Goal: Contribute content: Contribute content

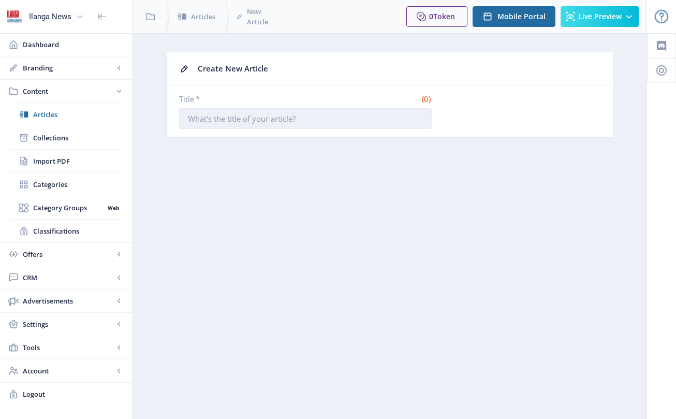
click at [275, 124] on input "Title *" at bounding box center [305, 118] width 252 height 21
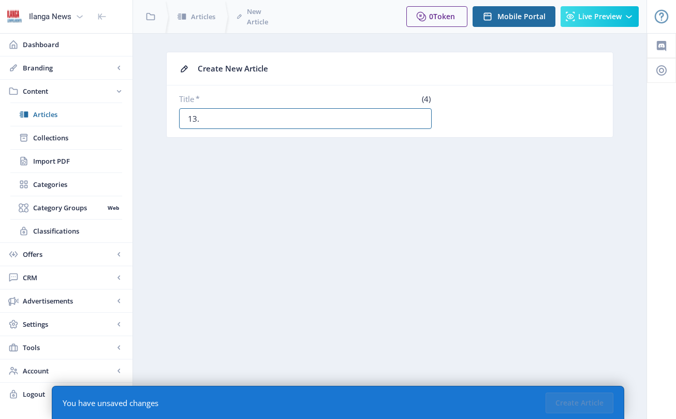
paste input "LITHUTHUKE KAKHULU IZINGA KUBASIKI BENGQEPHU EZIMPAHLENI ZESINTU"
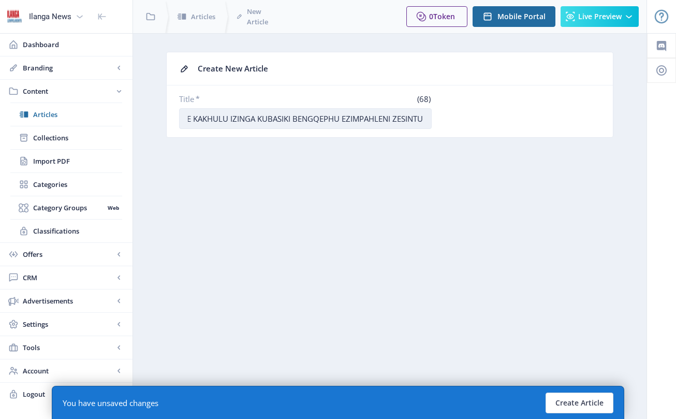
click at [240, 119] on input "13. LITHUTHUKE KAKHULU IZINGA KUBASIKI BENGQEPHU EZIMPAHLENI ZESINTU" at bounding box center [305, 118] width 252 height 21
drag, startPoint x: 242, startPoint y: 117, endPoint x: 320, endPoint y: 117, distance: 78.1
click at [320, 117] on input "13. Lithuthuke THUTHUKE KAKHULU IZINGA KUBASIKI BENGQEPHU EZIMPAHLENI ZESINTU" at bounding box center [305, 118] width 252 height 21
drag, startPoint x: 277, startPoint y: 117, endPoint x: 337, endPoint y: 117, distance: 60.5
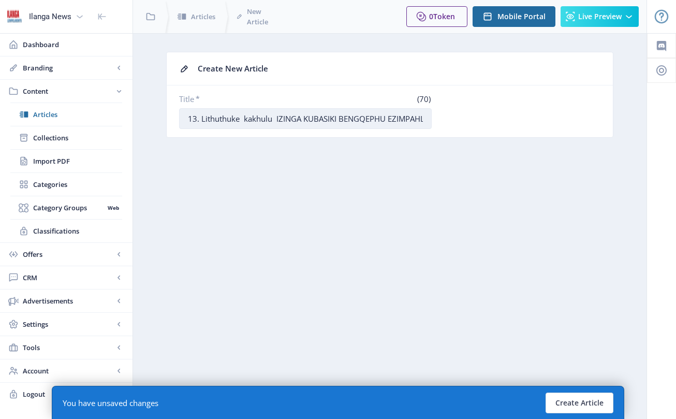
click at [337, 117] on input "13. Lithuthuke kakhulu IZINGA KUBASIKI BENGQEPHU EZIMPAHLENI ZESINTU" at bounding box center [305, 118] width 252 height 21
drag, startPoint x: 338, startPoint y: 119, endPoint x: 377, endPoint y: 121, distance: 38.3
click at [377, 121] on input "13. Lithuthuke kakhulu izinga kubasiki BENGQEPHU EZIMPAHLENI ZESINTU" at bounding box center [305, 118] width 252 height 21
click at [377, 118] on input "13. Lithuthuke kakhulu izinga kubasiki bengqephu EZIMPAHLENI ZESINTU" at bounding box center [305, 118] width 252 height 21
click at [429, 119] on input "13. Lithuthuke kakhulu izinga kubasiki bengqephu ezimpahleniEZIMPAHLENI ZESINTU" at bounding box center [305, 118] width 252 height 21
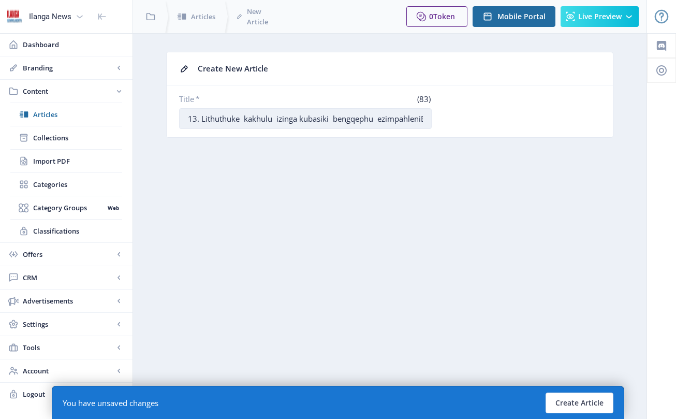
click at [423, 121] on input "13. Lithuthuke kakhulu izinga kubasiki bengqephu ezimpahleniEZIMPAHLENI ZESINTU" at bounding box center [305, 118] width 252 height 21
drag, startPoint x: 341, startPoint y: 120, endPoint x: 426, endPoint y: 118, distance: 85.4
click at [426, 118] on input "13. Lithuthuke kakhulu izinga kubasiki bengqephu ezimpahleniEZIMPAHLENI ZESINTU" at bounding box center [305, 118] width 252 height 21
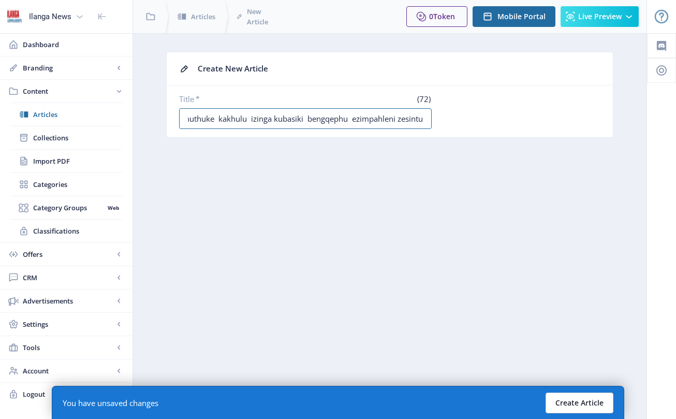
type input "13. Lithuthuke kakhulu izinga kubasiki bengqephu ezimpahleni zesintu"
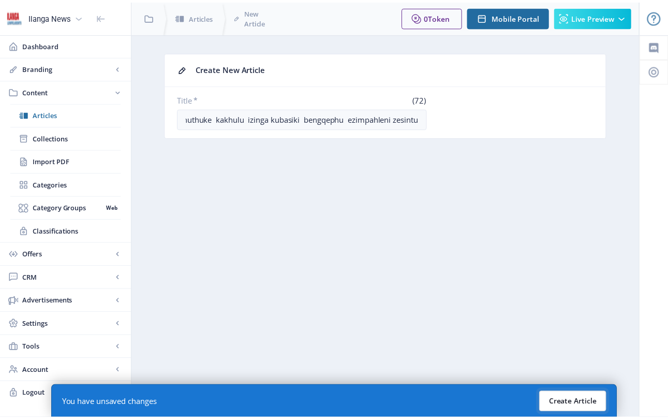
scroll to position [0, 0]
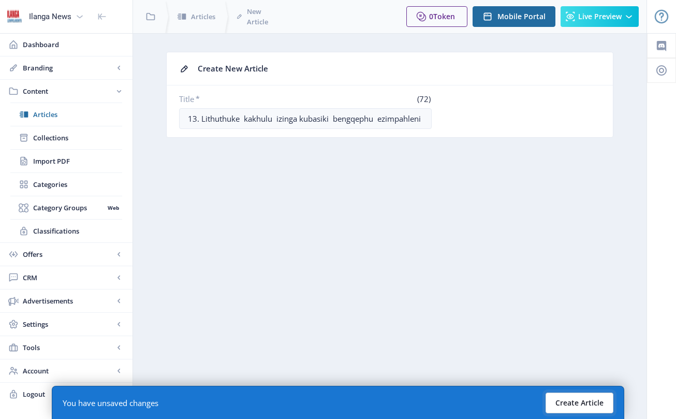
click at [576, 403] on button "Create Article" at bounding box center [579, 402] width 68 height 21
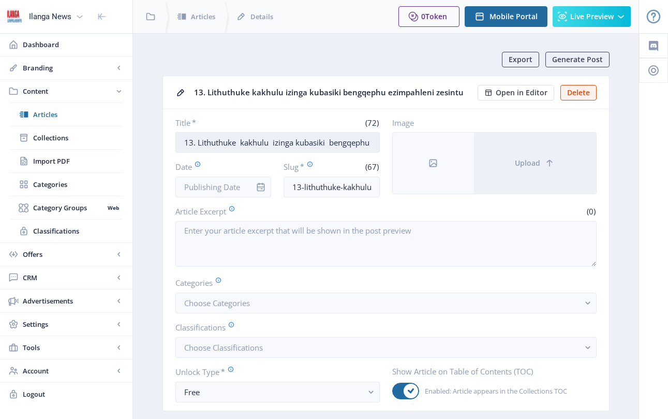
click at [313, 143] on input "13. Lithuthuke kakhulu izinga kubasiki bengqephu ezimpahleni zesintu" at bounding box center [277, 142] width 204 height 21
click at [328, 144] on input "13. Lithuthuke kakhulu izinga kubasiki bengqephu ezimpahleni zesintu" at bounding box center [277, 142] width 204 height 21
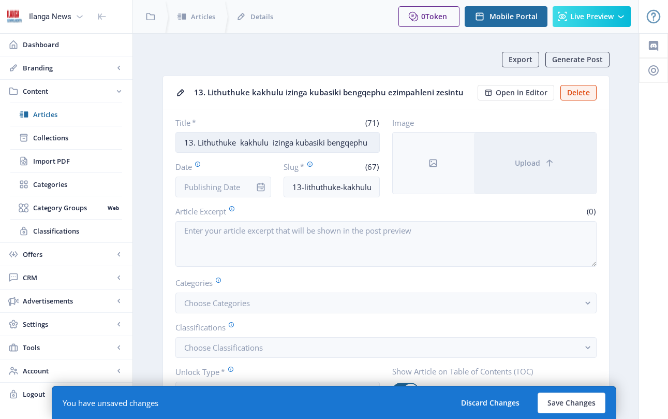
click at [240, 141] on input "13. Lithuthuke kakhulu izinga kubasiki bengqephu ezimpahleni zesintu" at bounding box center [277, 142] width 204 height 21
click at [273, 144] on input "13. Lithuthuke kakhulu izinga kubasiki bengqephu ezimpahleni zesintu" at bounding box center [277, 142] width 204 height 21
click at [341, 148] on input "13. Lithuthuke kakhulu izinga kubasiki bengqephu ezimpahleni zesintu" at bounding box center [277, 142] width 204 height 21
type input "13. Lithuthuke kakhulu izinga kubasiki bengqephu ezimpahleni zesintu"
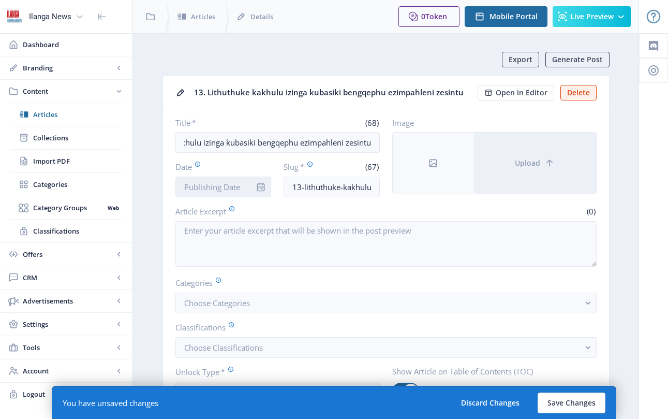
click at [219, 193] on input "Date" at bounding box center [223, 186] width 96 height 21
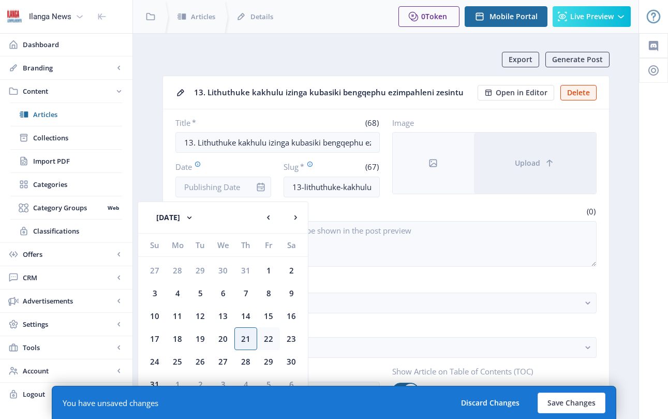
click at [267, 339] on div "22" at bounding box center [268, 338] width 23 height 23
type input "[DATE]"
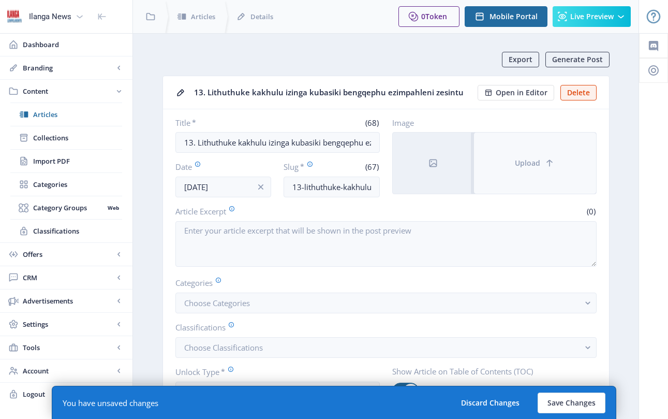
click at [516, 184] on button "Upload" at bounding box center [535, 162] width 122 height 61
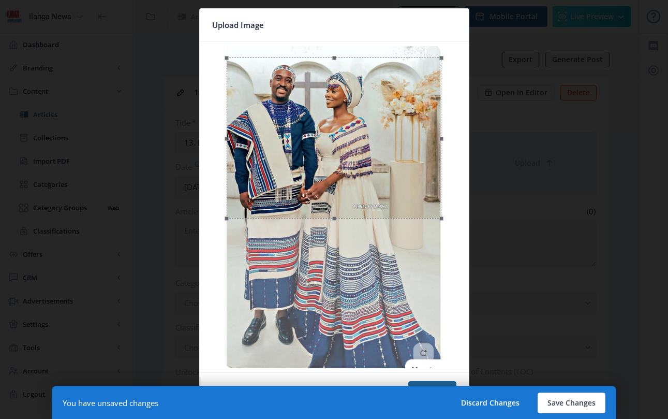
drag, startPoint x: 355, startPoint y: 146, endPoint x: 351, endPoint y: 157, distance: 12.1
click at [351, 157] on div at bounding box center [334, 137] width 215 height 161
click at [433, 381] on button "Confirm" at bounding box center [432, 391] width 48 height 21
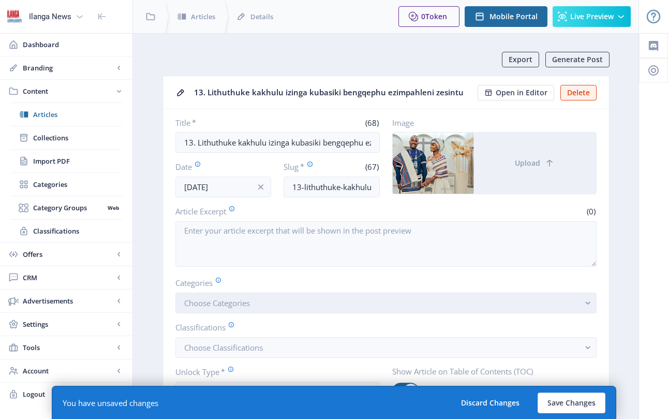
click at [241, 300] on span "Choose Categories" at bounding box center [217, 303] width 66 height 10
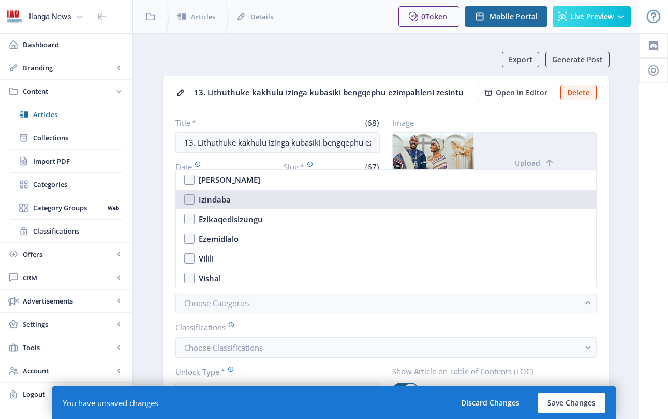
click at [190, 197] on nb-option "Izindaba" at bounding box center [386, 199] width 420 height 20
checkbox input "true"
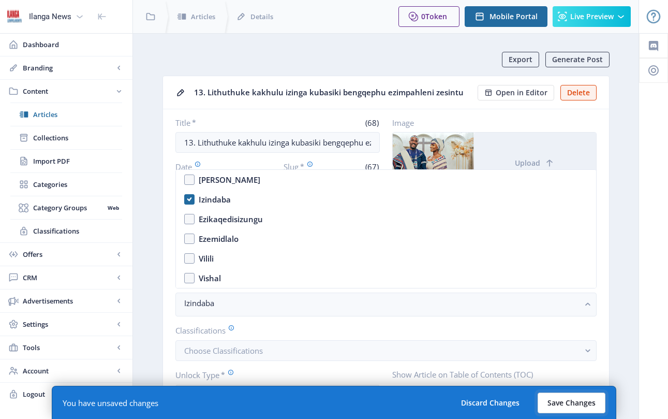
click at [577, 401] on button "Save Changes" at bounding box center [572, 402] width 68 height 21
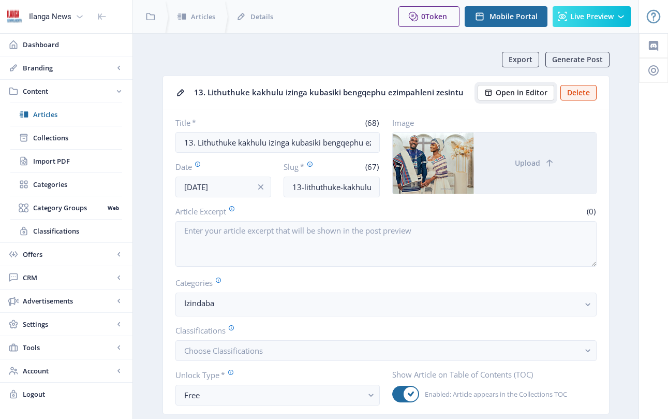
click at [529, 92] on span "Open in Editor" at bounding box center [522, 92] width 52 height 8
